Goal: Task Accomplishment & Management: Complete application form

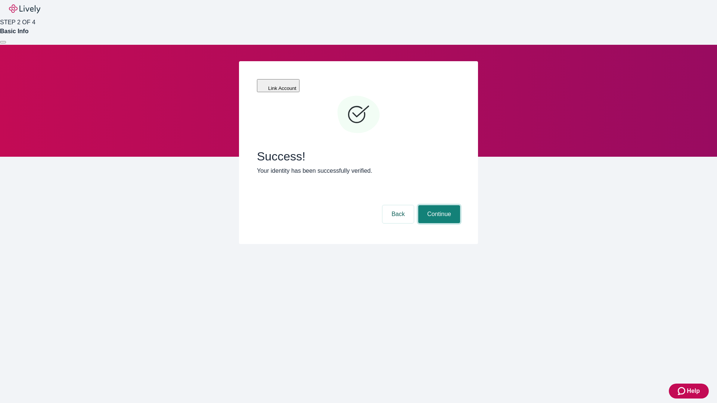
click at [438, 205] on button "Continue" at bounding box center [439, 214] width 42 height 18
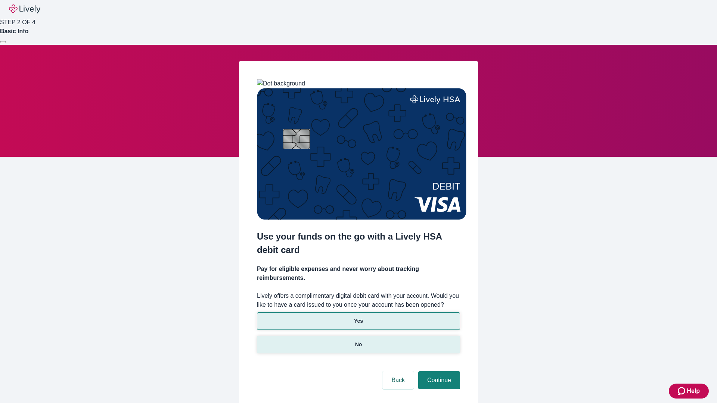
click at [358, 341] on p "No" at bounding box center [358, 345] width 7 height 8
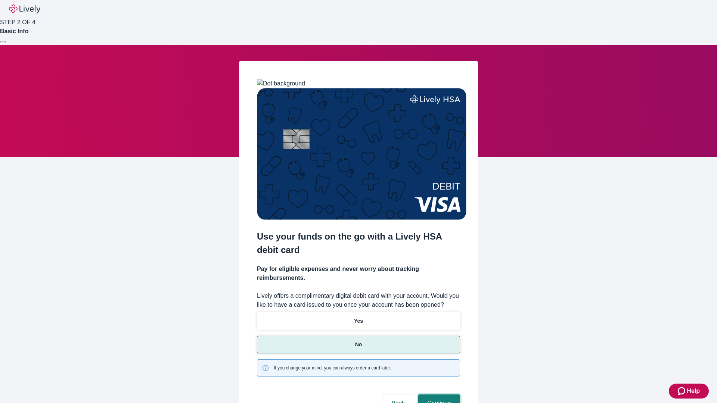
click at [438, 395] on button "Continue" at bounding box center [439, 404] width 42 height 18
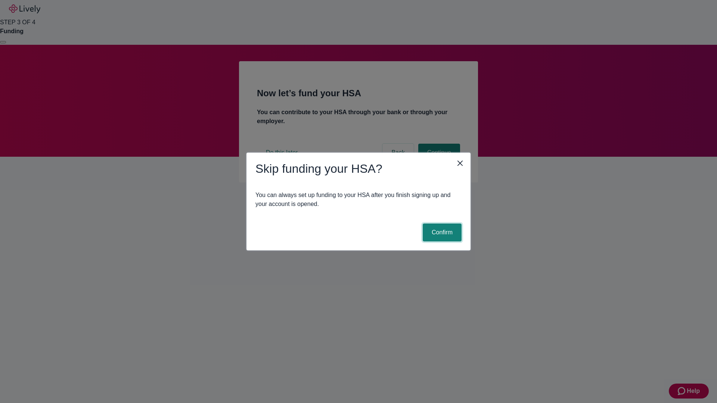
click at [441, 233] on button "Confirm" at bounding box center [442, 233] width 39 height 18
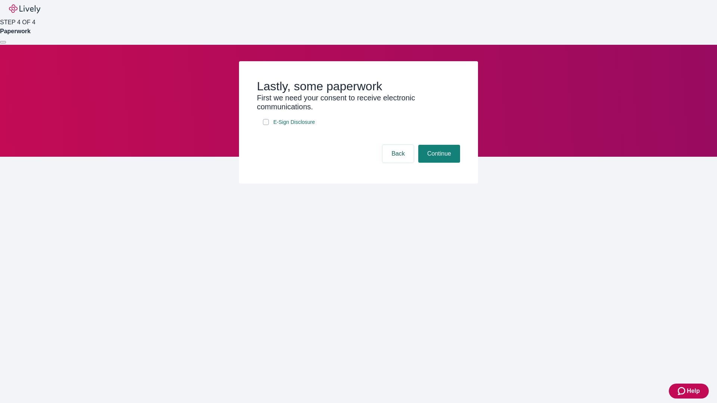
click at [266, 125] on input "E-Sign Disclosure" at bounding box center [266, 122] width 6 height 6
checkbox input "true"
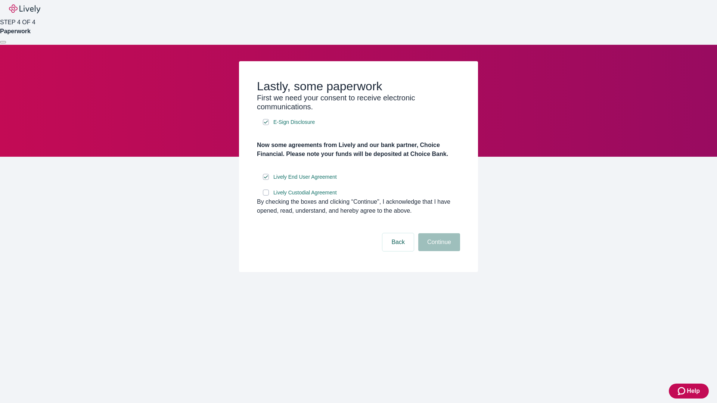
click at [266, 196] on input "Lively Custodial Agreement" at bounding box center [266, 193] width 6 height 6
checkbox input "true"
click at [438, 251] on button "Continue" at bounding box center [439, 242] width 42 height 18
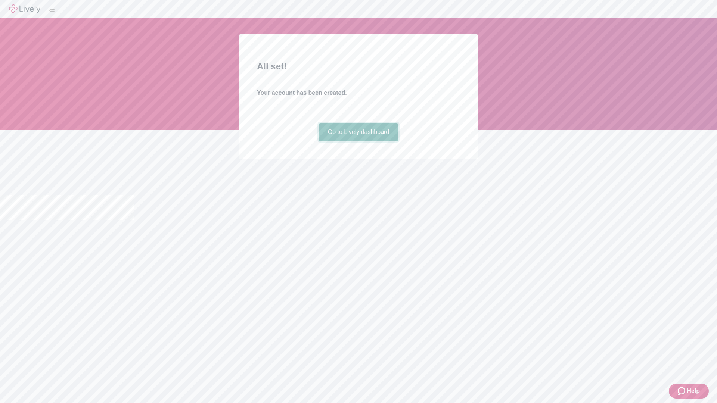
click at [358, 141] on link "Go to Lively dashboard" at bounding box center [359, 132] width 80 height 18
